Goal: Information Seeking & Learning: Learn about a topic

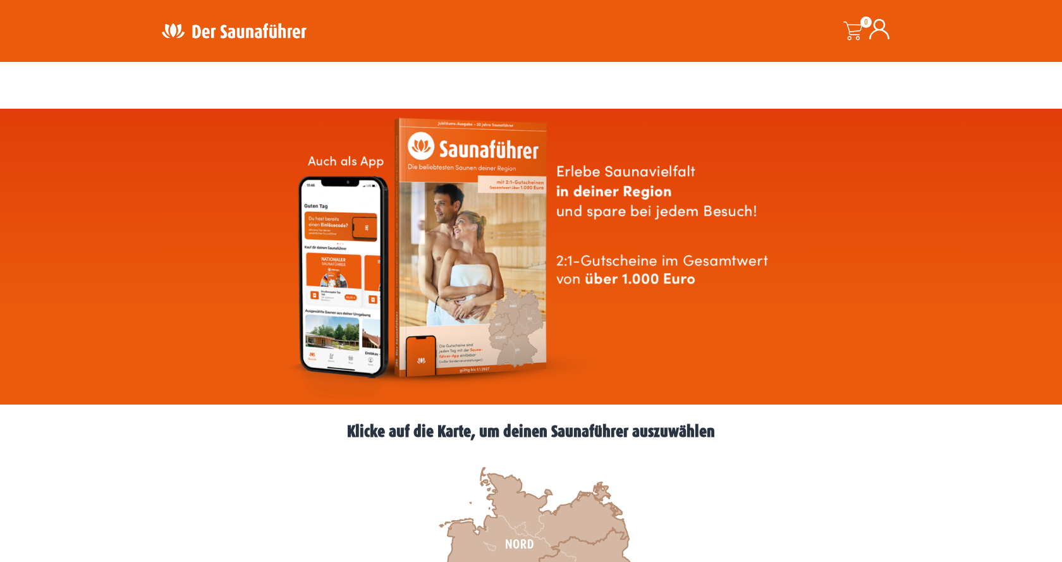
scroll to position [193, 0]
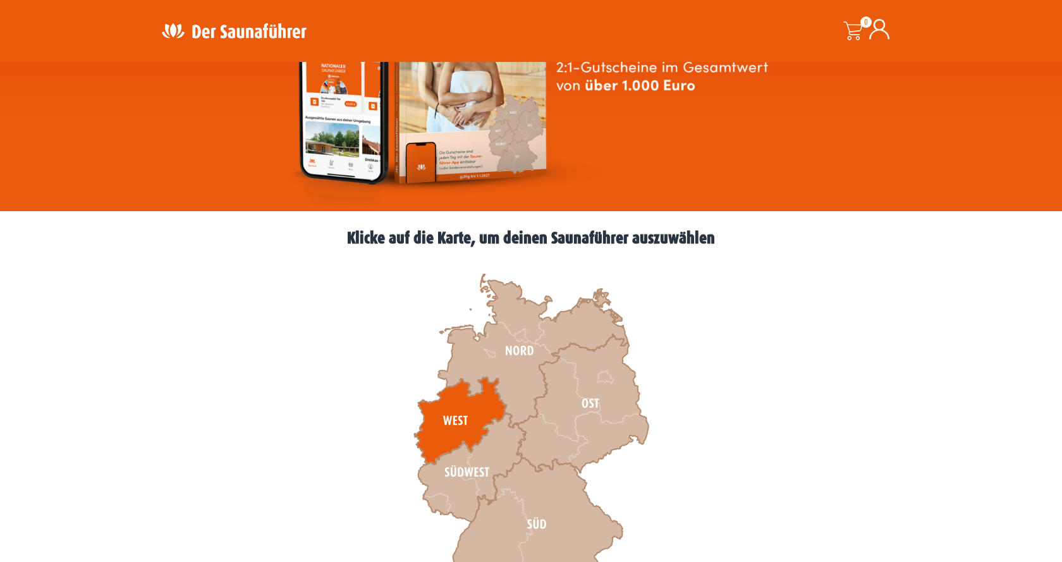
click at [467, 432] on icon at bounding box center [460, 420] width 92 height 87
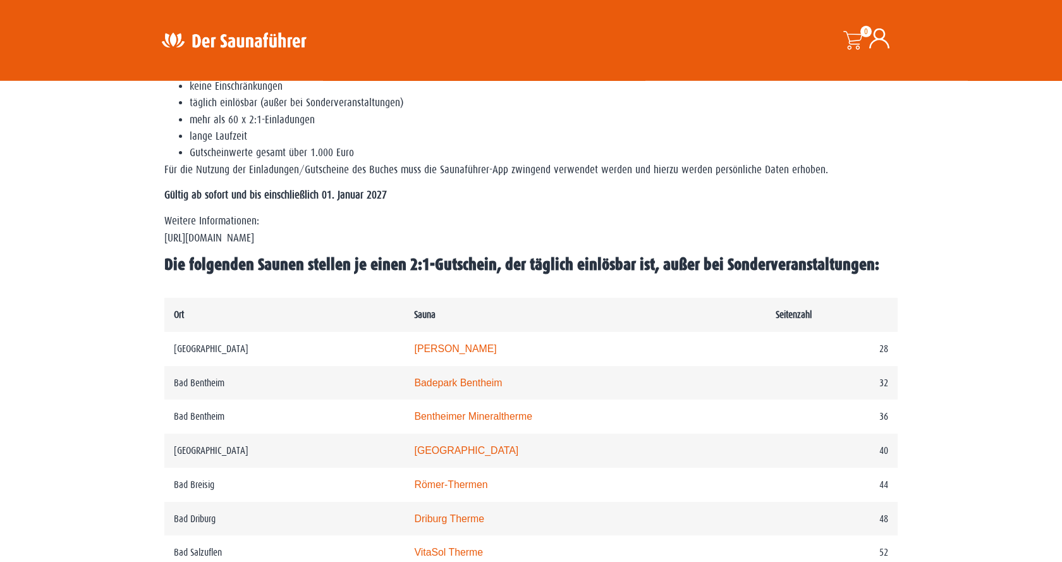
scroll to position [451, 0]
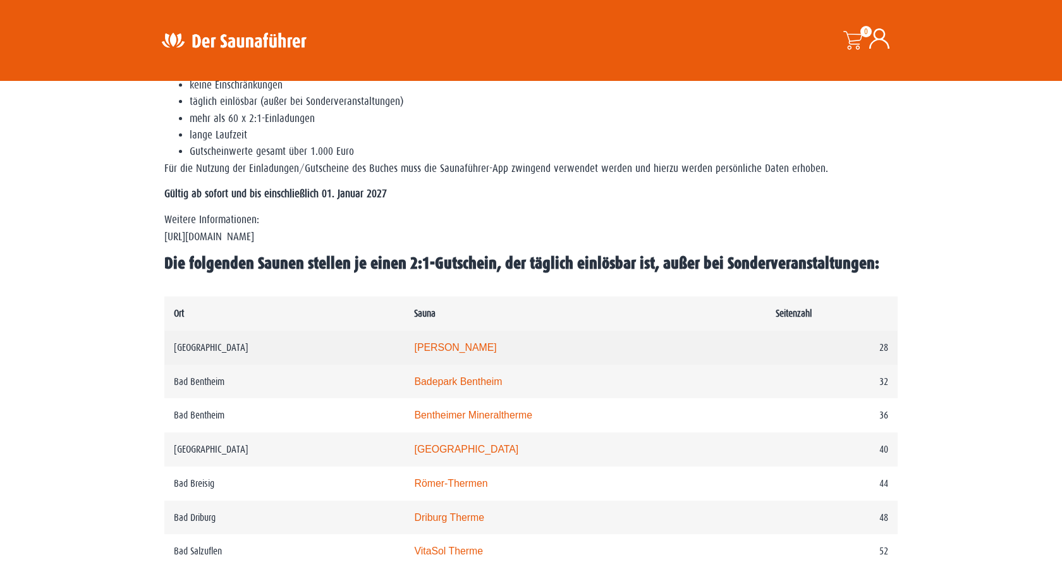
click at [496, 353] on link "Carolus Thermen" at bounding box center [455, 347] width 82 height 11
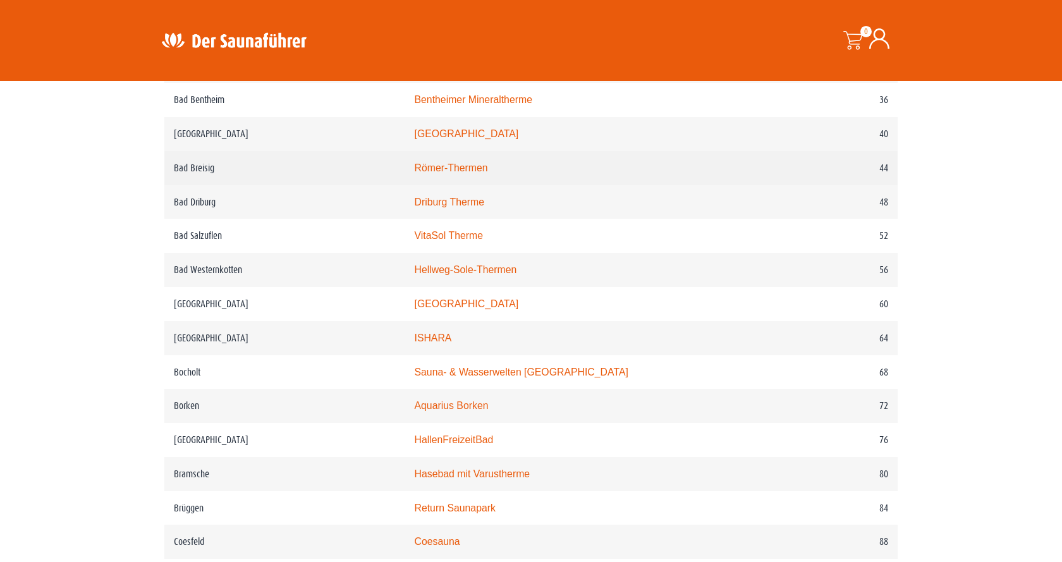
scroll to position [774, 0]
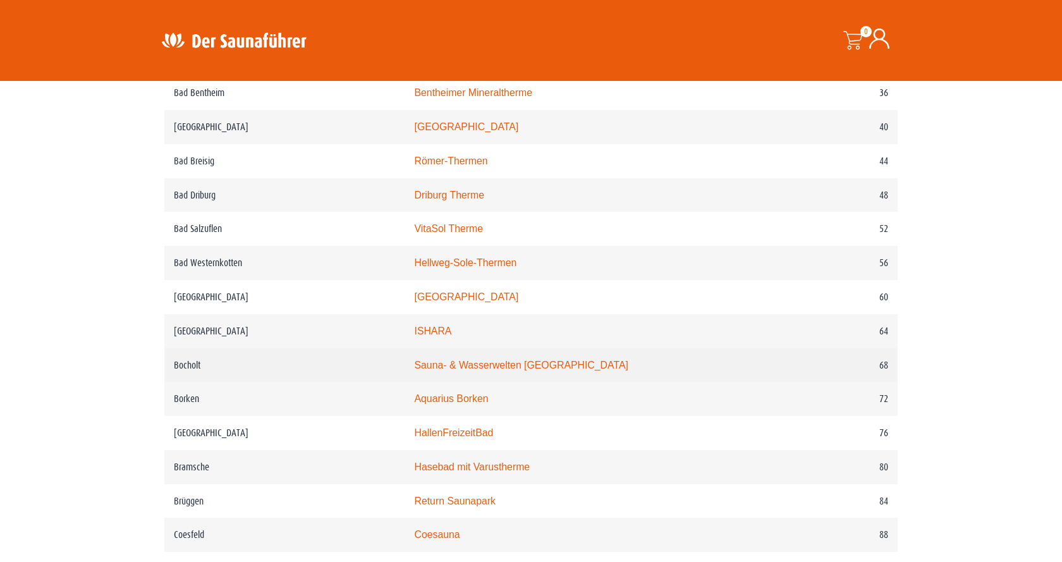
click at [444, 370] on link "Sauna- & Wasserwelten Bahia" at bounding box center [521, 365] width 214 height 11
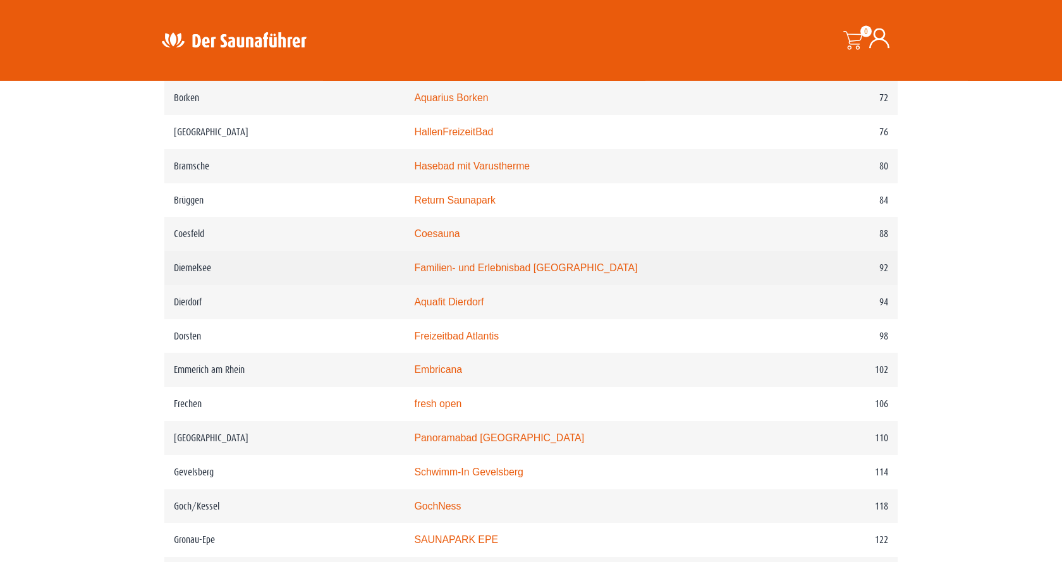
scroll to position [1096, 0]
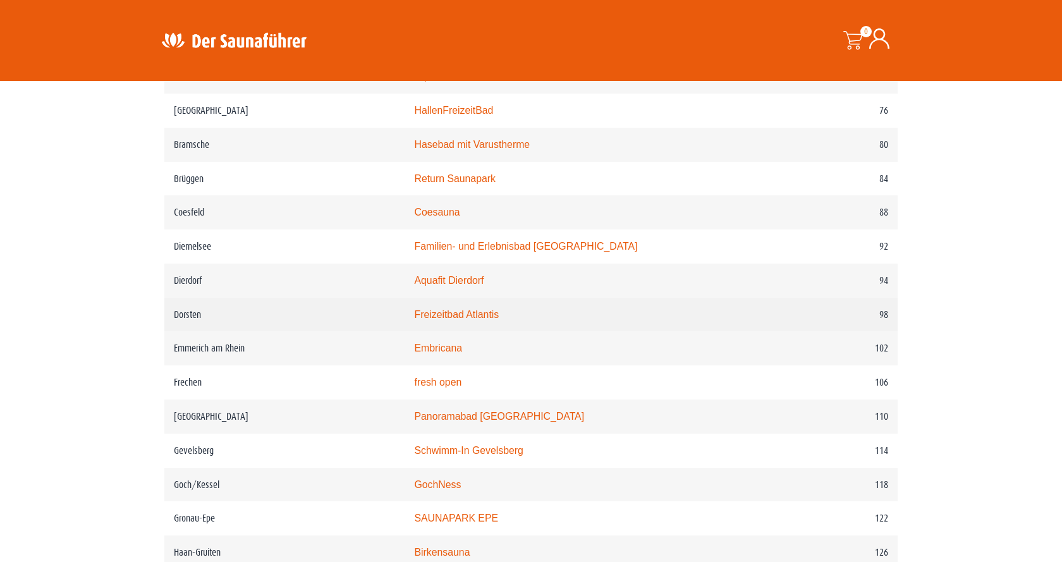
click at [472, 320] on link "Freizeitbad Atlantis" at bounding box center [456, 314] width 85 height 11
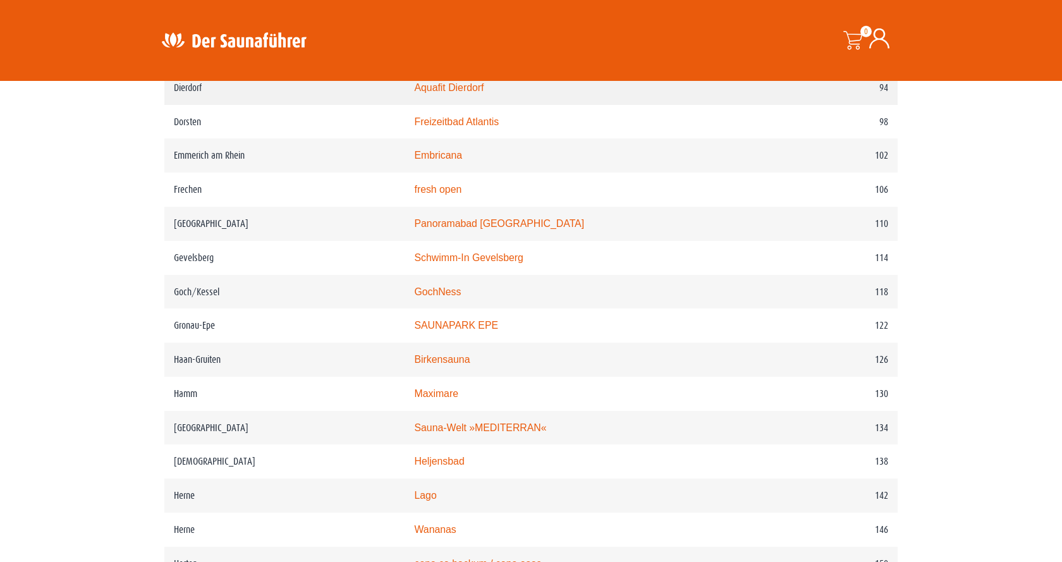
scroll to position [1290, 0]
click at [446, 296] on link "GochNess" at bounding box center [437, 291] width 47 height 11
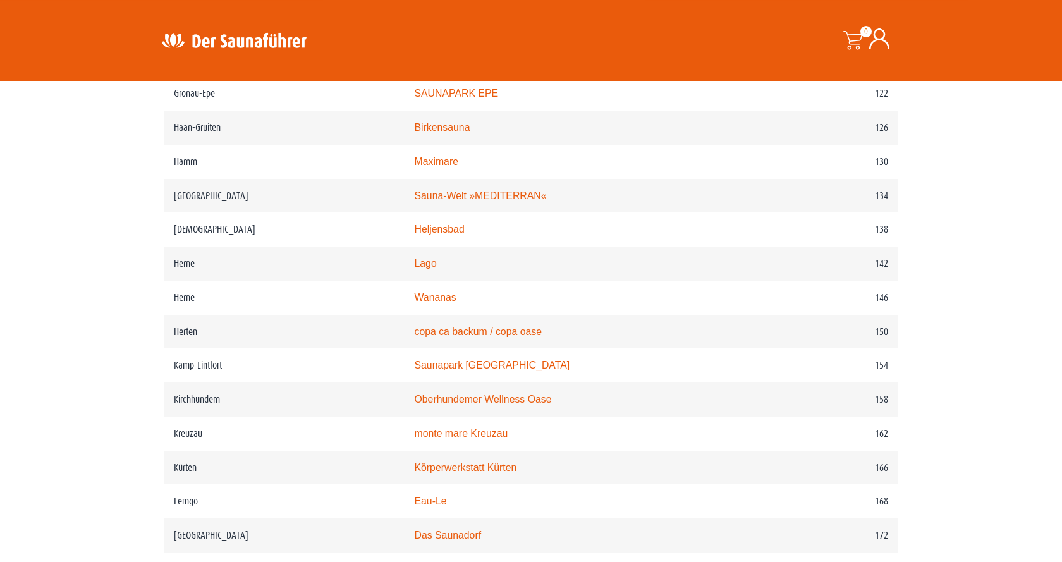
scroll to position [1547, 0]
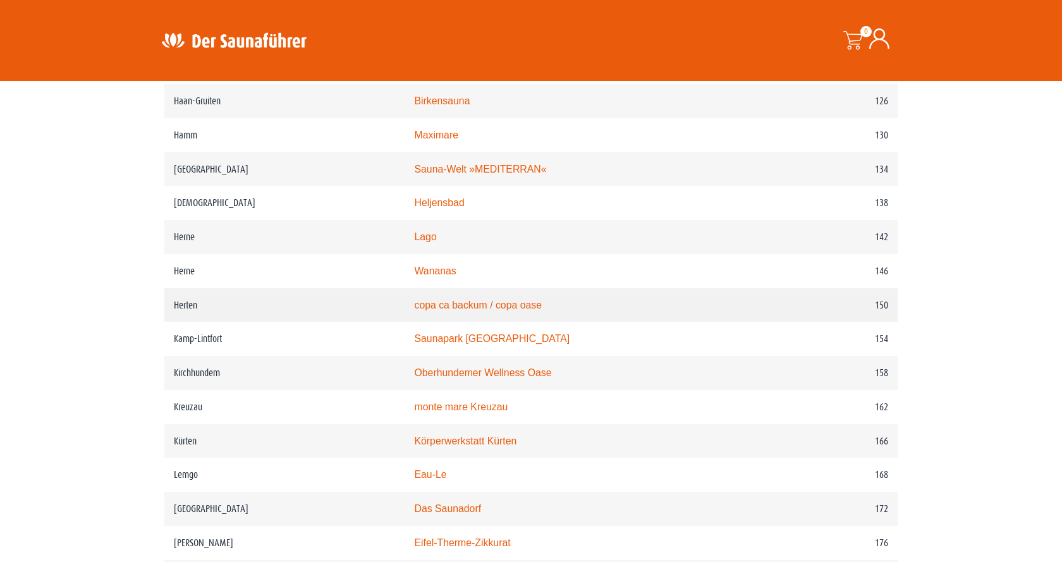
click at [501, 310] on link "copa ca backum / copa oase" at bounding box center [478, 305] width 128 height 11
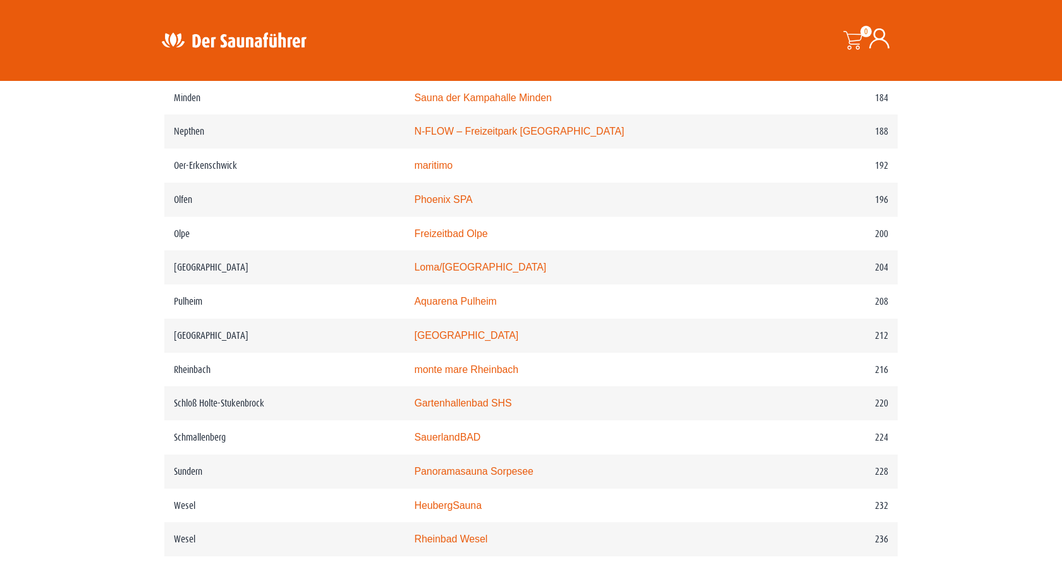
scroll to position [2063, 0]
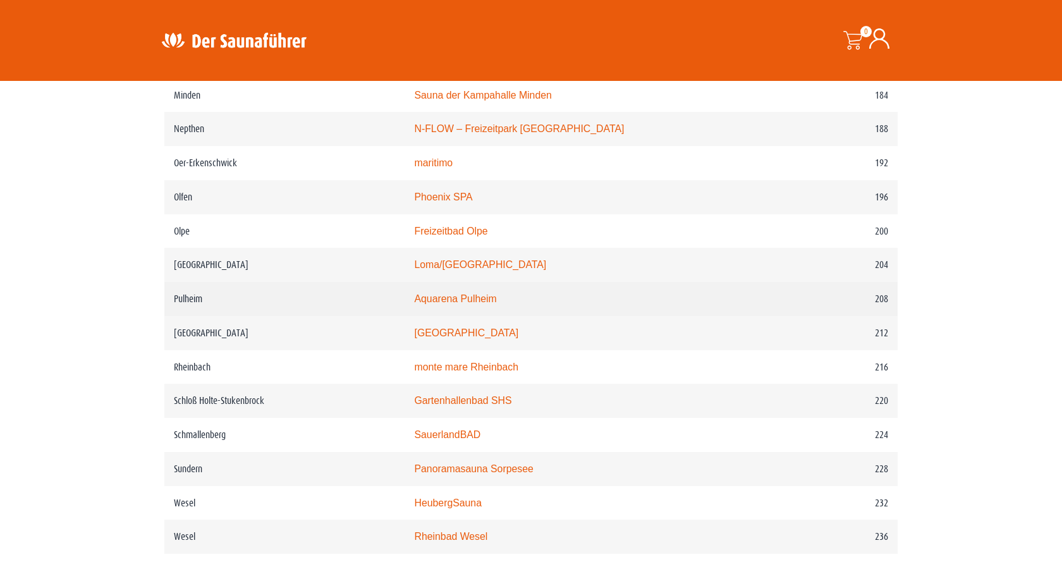
click at [457, 304] on link "Aquarena Pulheim" at bounding box center [455, 298] width 82 height 11
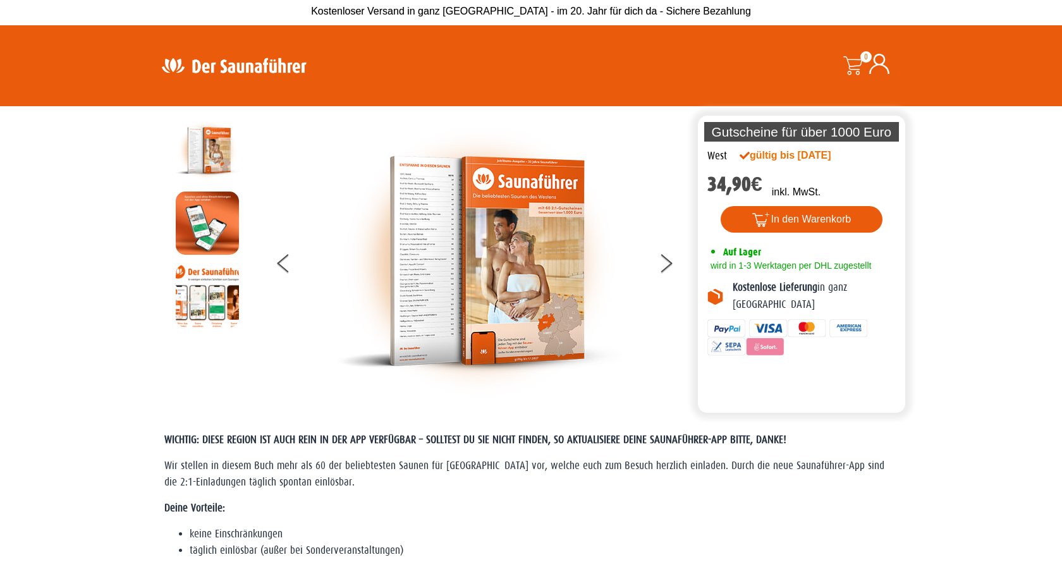
scroll to position [0, 0]
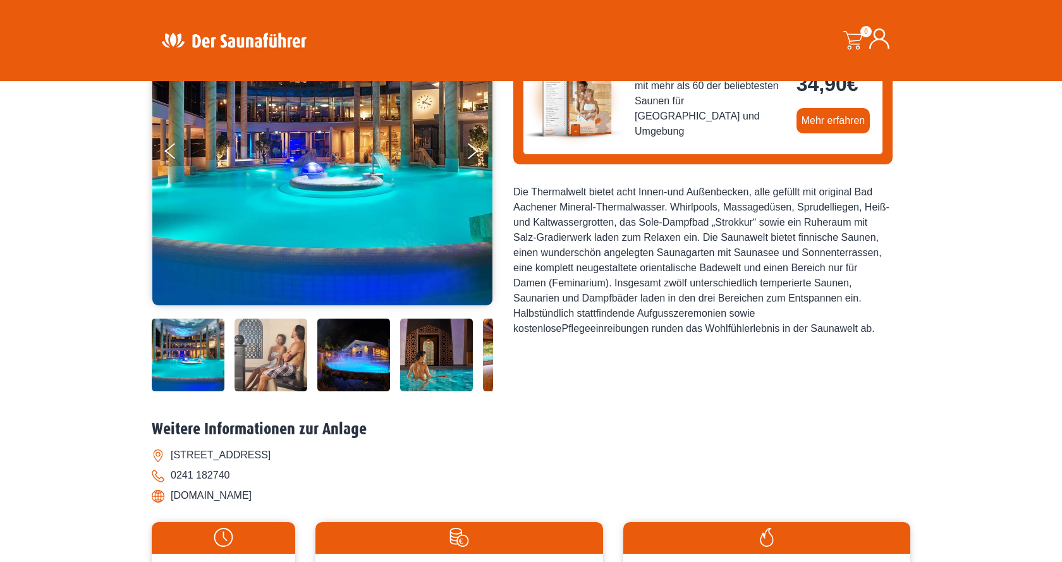
scroll to position [119, 0]
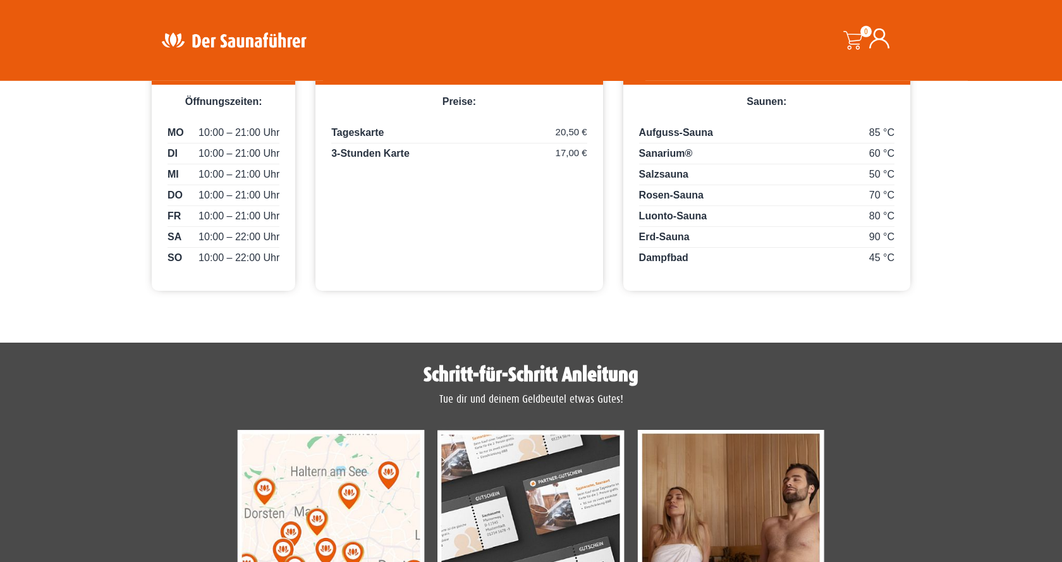
scroll to position [709, 0]
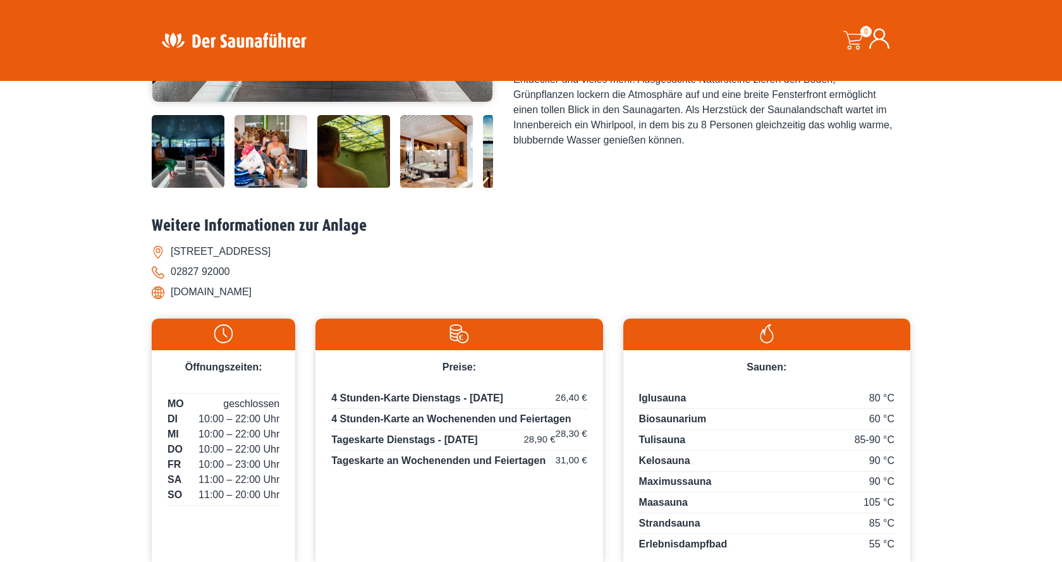
scroll to position [451, 0]
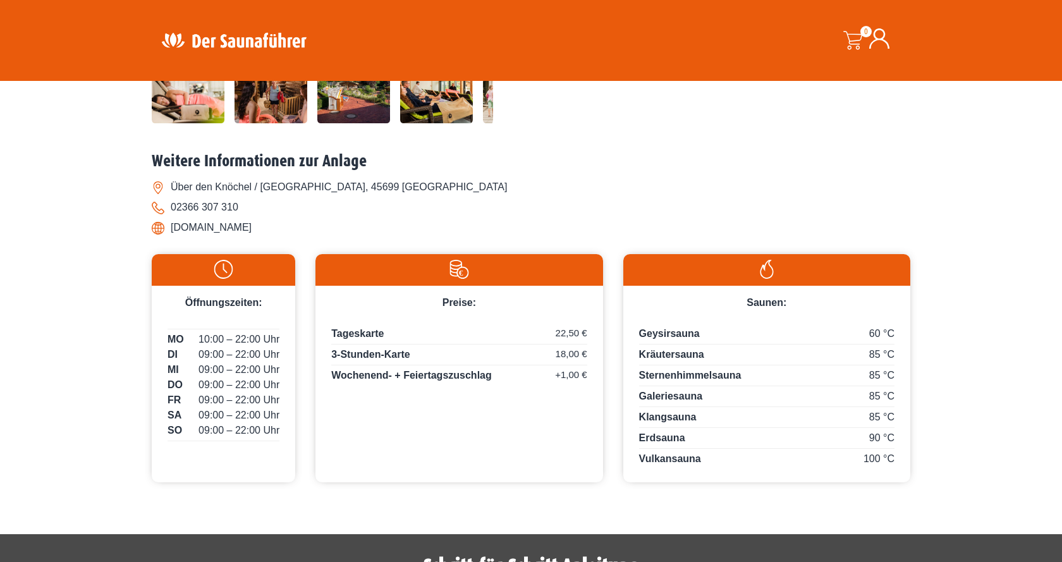
scroll to position [258, 0]
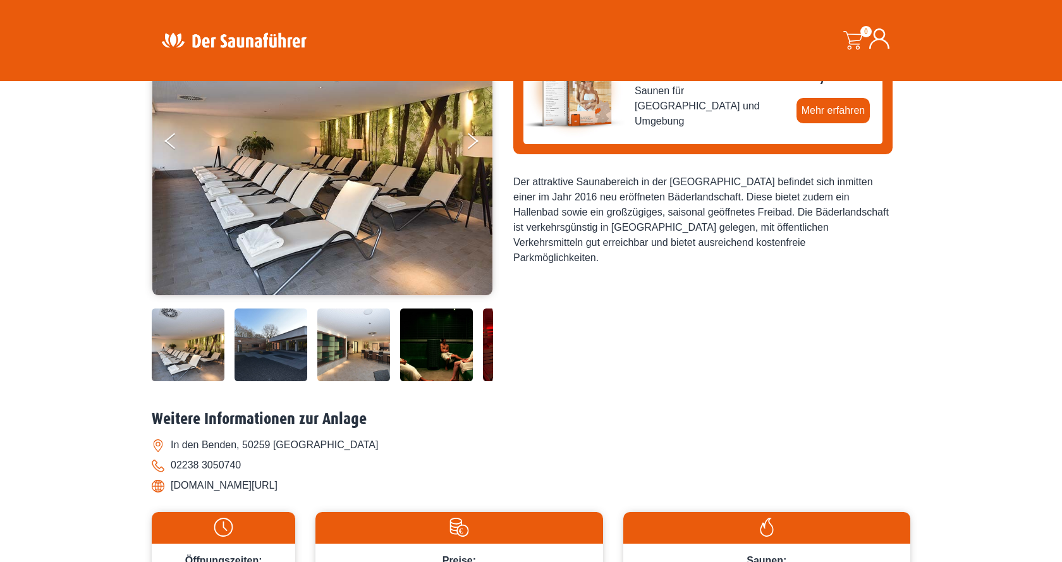
scroll to position [451, 0]
